Goal: Obtain resource: Obtain resource

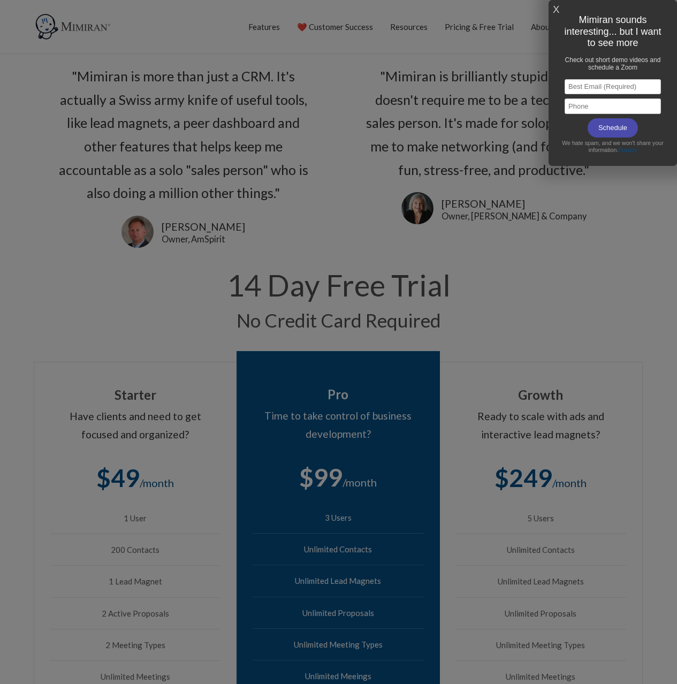
click at [557, 9] on link "X" at bounding box center [556, 10] width 6 height 18
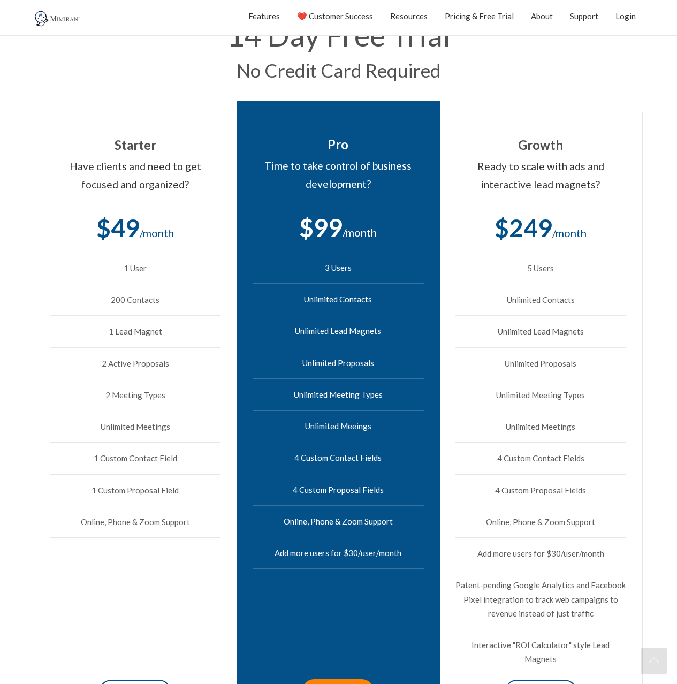
scroll to position [305, 0]
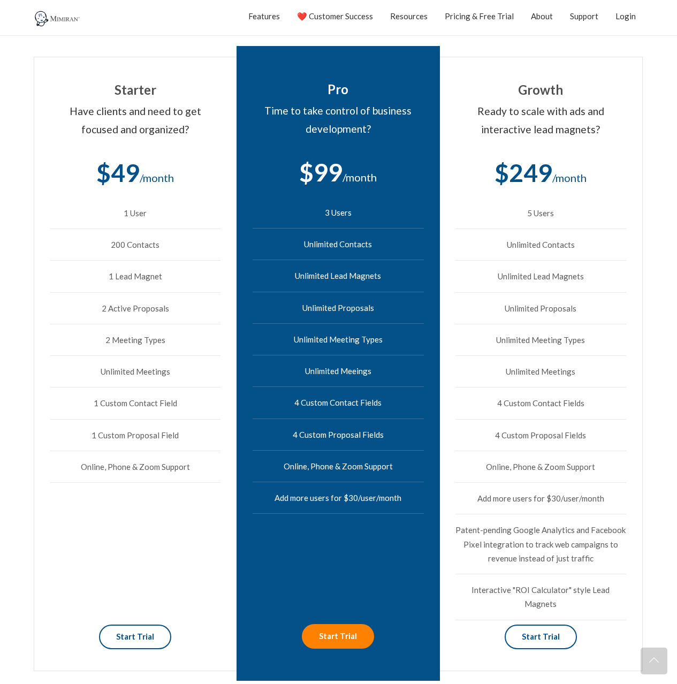
click at [324, 276] on li "Unlimited Lead Magnets" at bounding box center [337, 276] width 171 height 32
drag, startPoint x: 324, startPoint y: 276, endPoint x: 364, endPoint y: 274, distance: 40.7
click at [364, 274] on li "Unlimited Lead Magnets" at bounding box center [337, 276] width 171 height 32
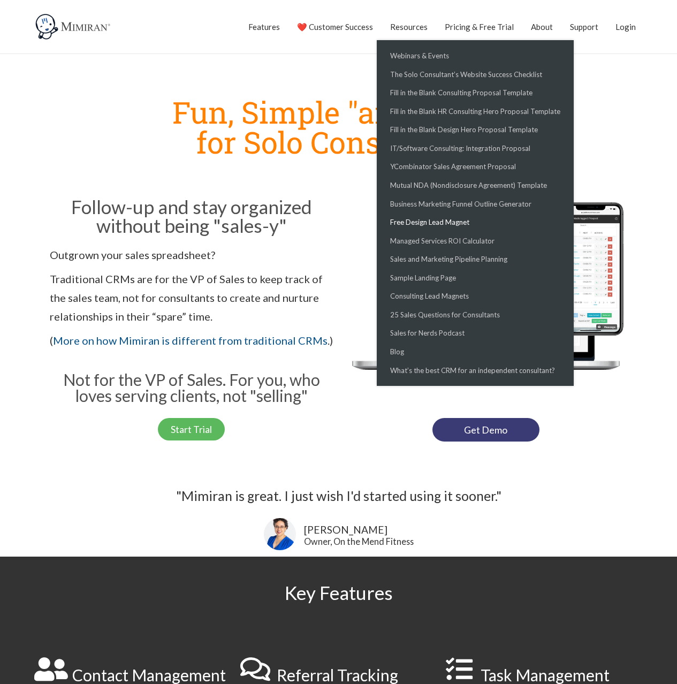
click at [0, 0] on link "Free Design Lead Magnet" at bounding box center [0, 0] width 0 height 0
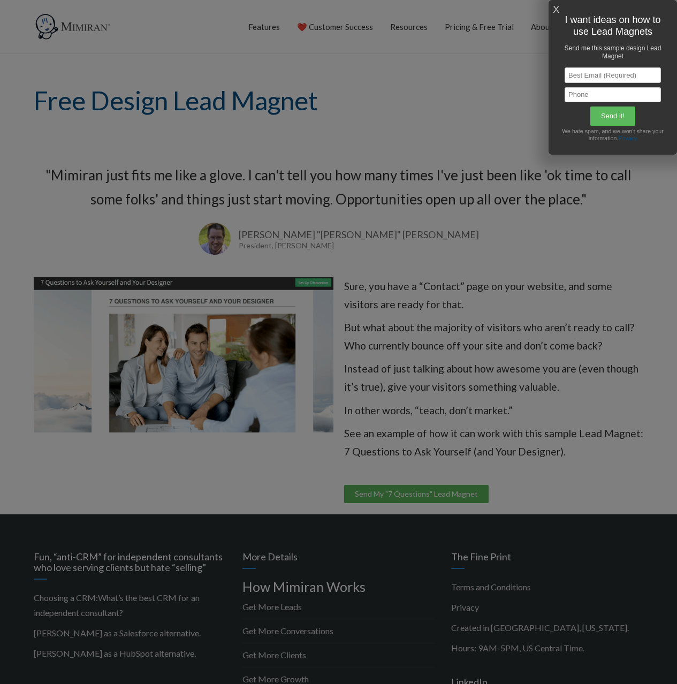
click at [559, 8] on div "X I want ideas on how to use Lead Magnets Send me this sample design Lead Magne…" at bounding box center [612, 77] width 128 height 155
click at [553, 9] on link "X" at bounding box center [556, 10] width 6 height 18
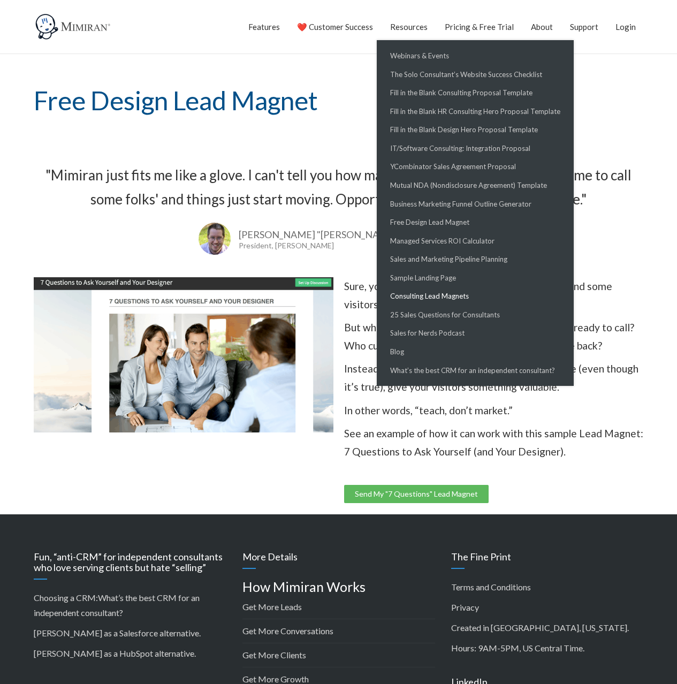
click at [0, 0] on link "Consulting Lead Magnets" at bounding box center [0, 0] width 0 height 0
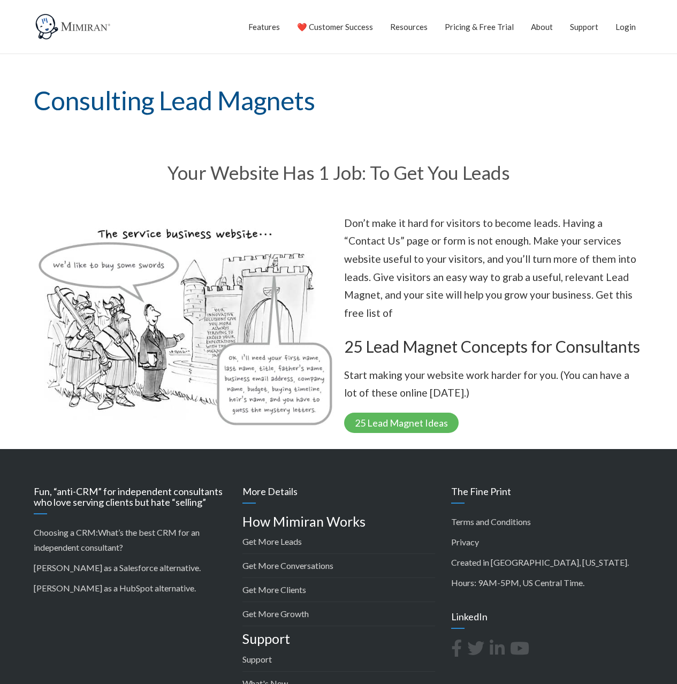
scroll to position [93, 0]
